Goal: Navigation & Orientation: Find specific page/section

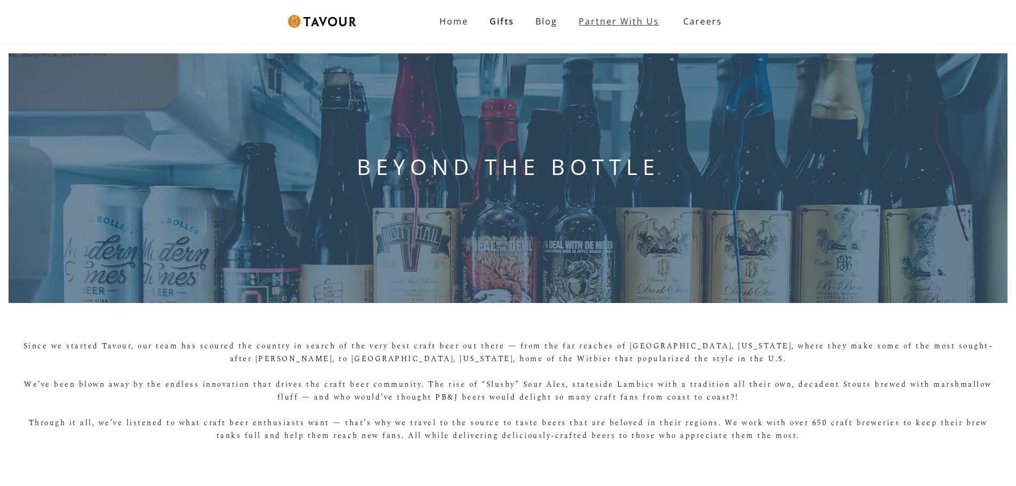
click at [643, 20] on link "Partner with Us" at bounding box center [619, 21] width 102 height 21
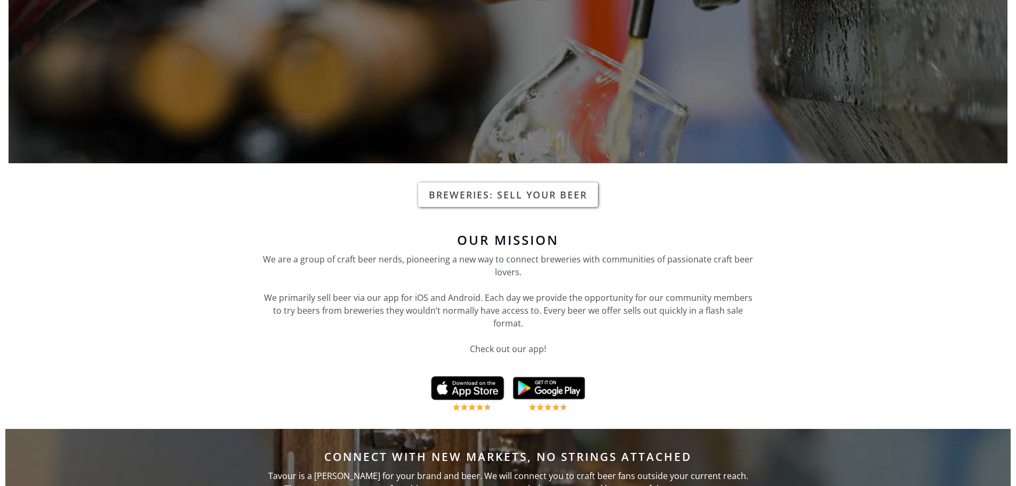
click at [541, 198] on link "Breweries: Sell your beer" at bounding box center [508, 194] width 180 height 25
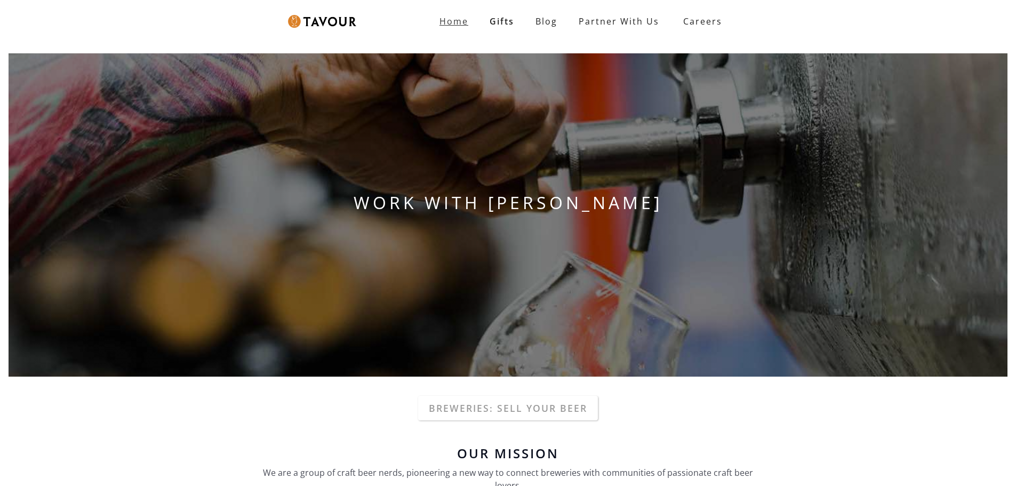
click at [459, 22] on strong "Home" at bounding box center [454, 21] width 29 height 12
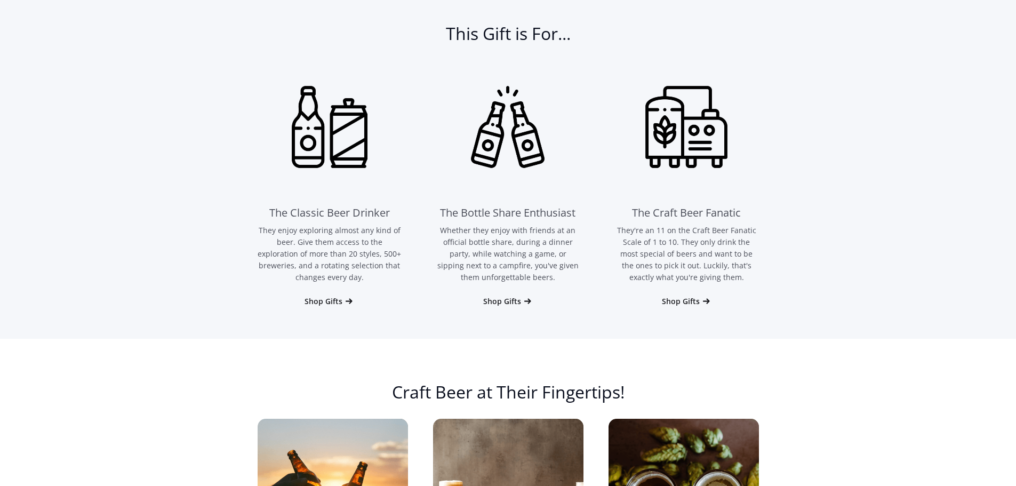
scroll to position [694, 0]
